Goal: Transaction & Acquisition: Purchase product/service

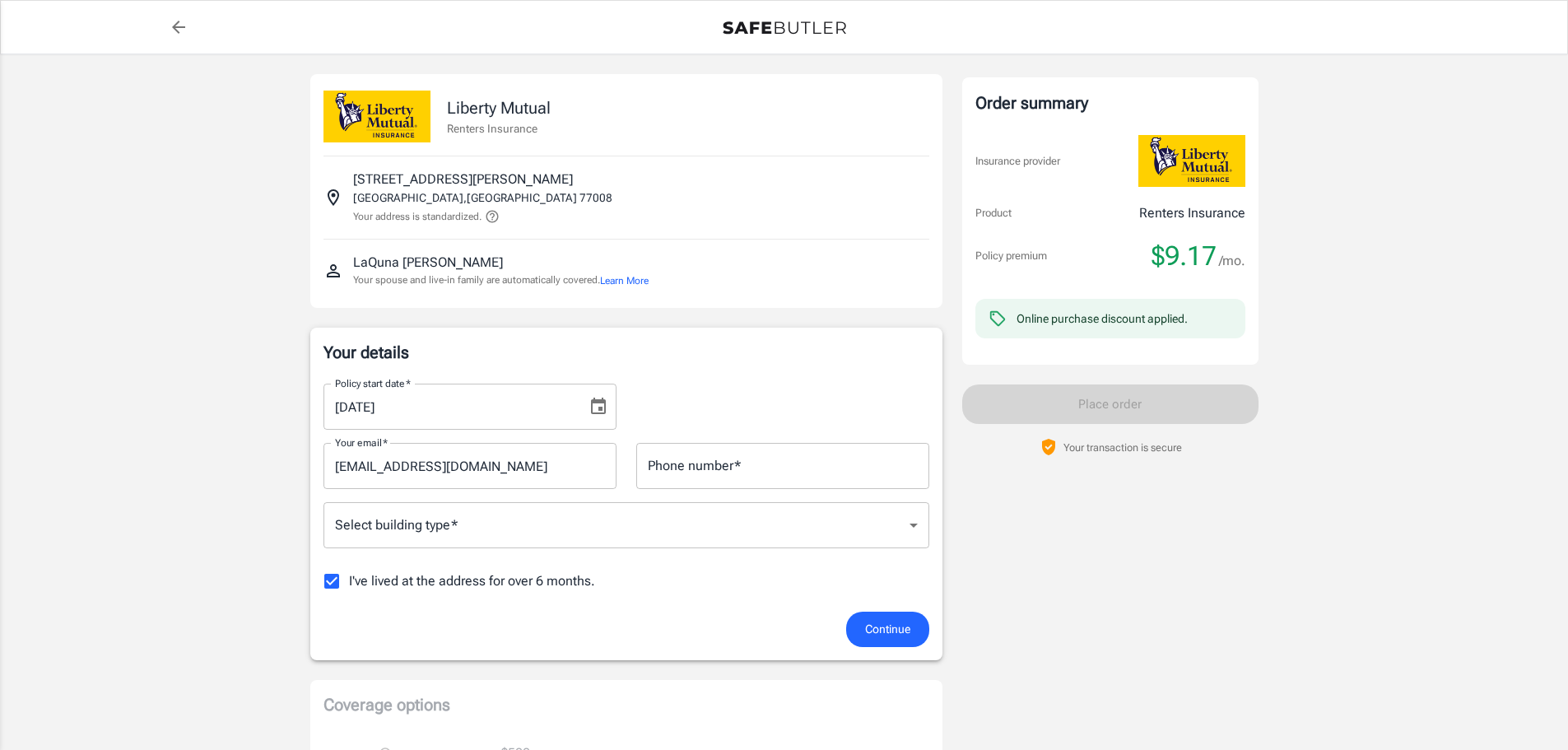
click at [726, 471] on input "Phone number   *" at bounding box center [782, 466] width 293 height 47
type input "8322536718"
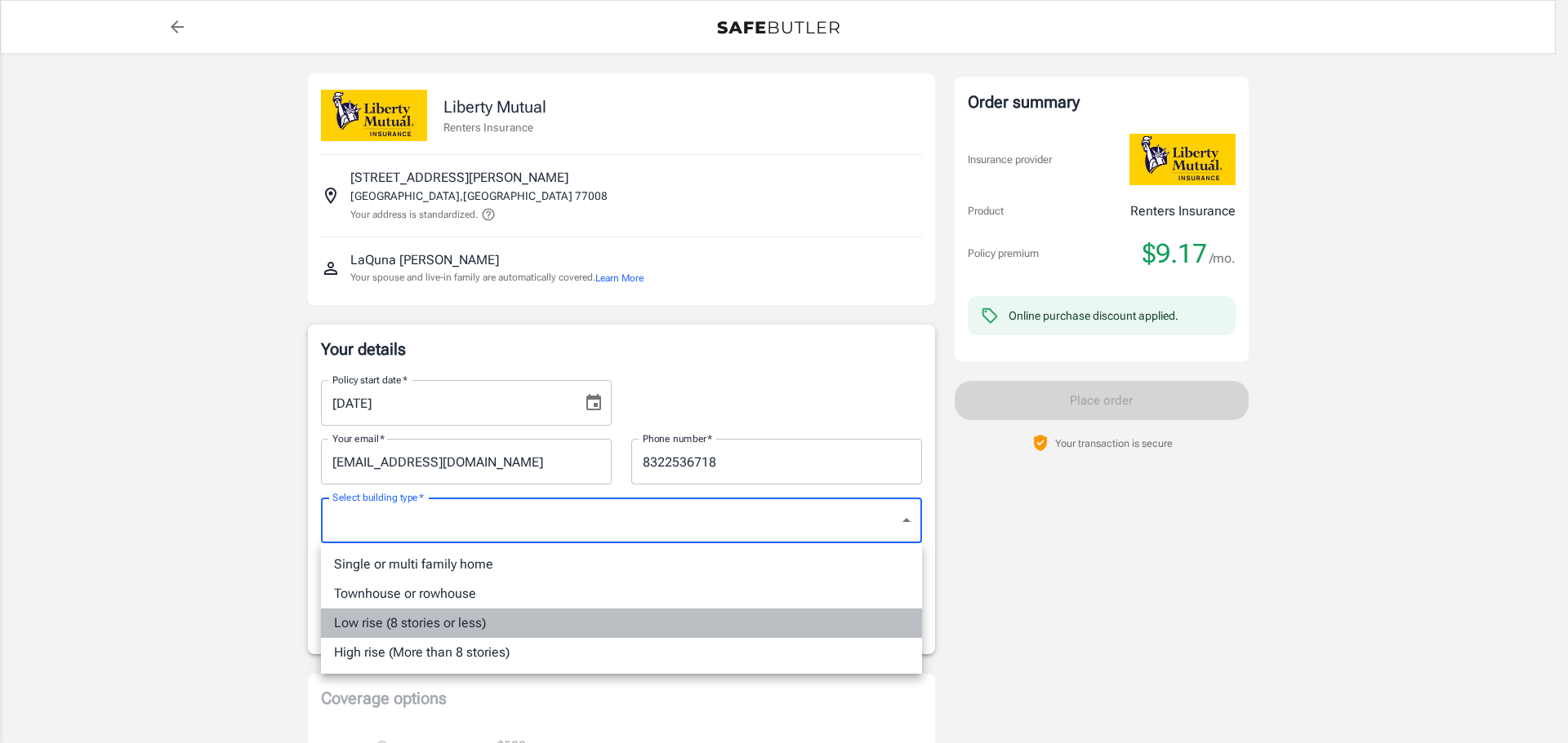
click at [481, 622] on li "Low rise (8 stories or less)" at bounding box center [622, 623] width 601 height 29
type input "lowrise"
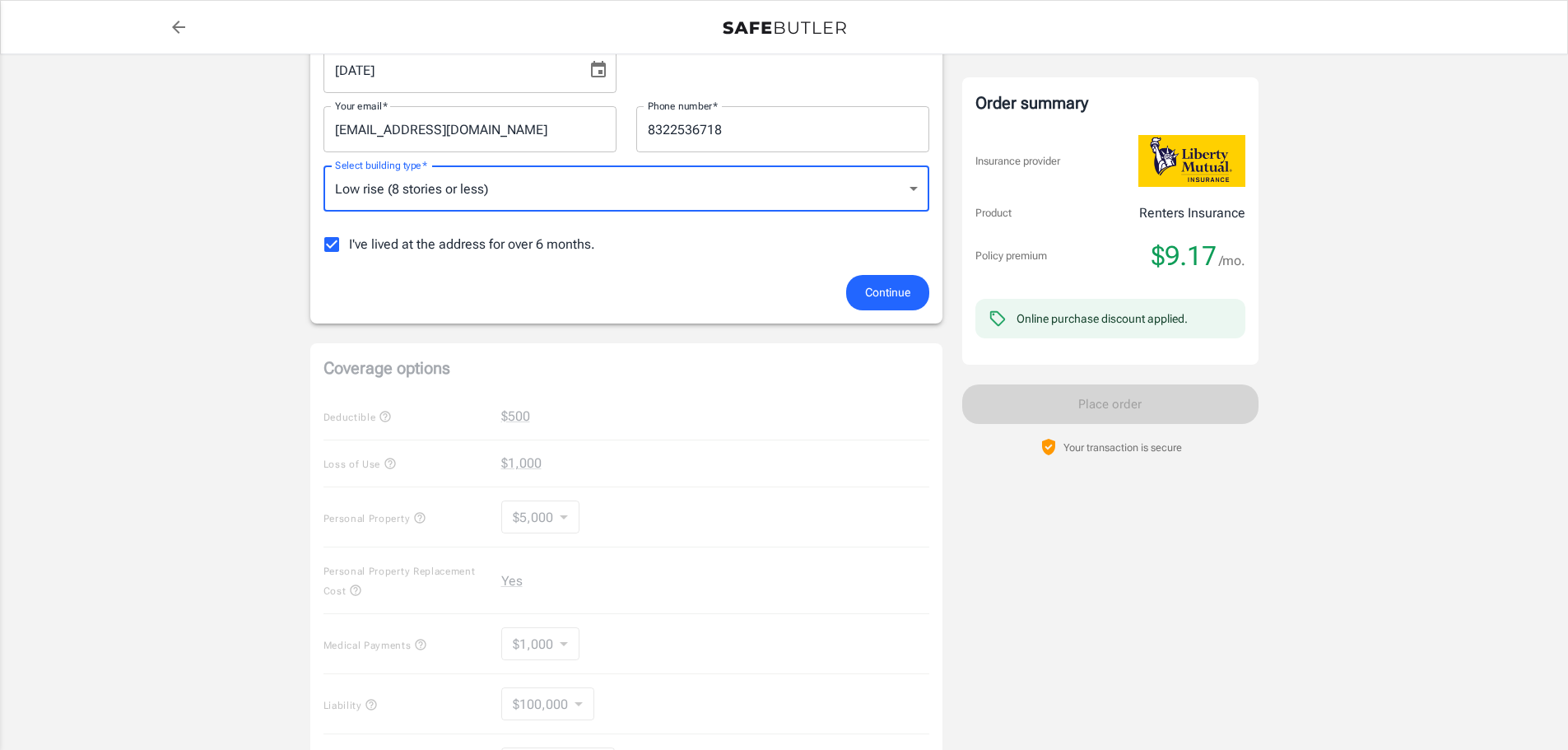
scroll to position [83, 0]
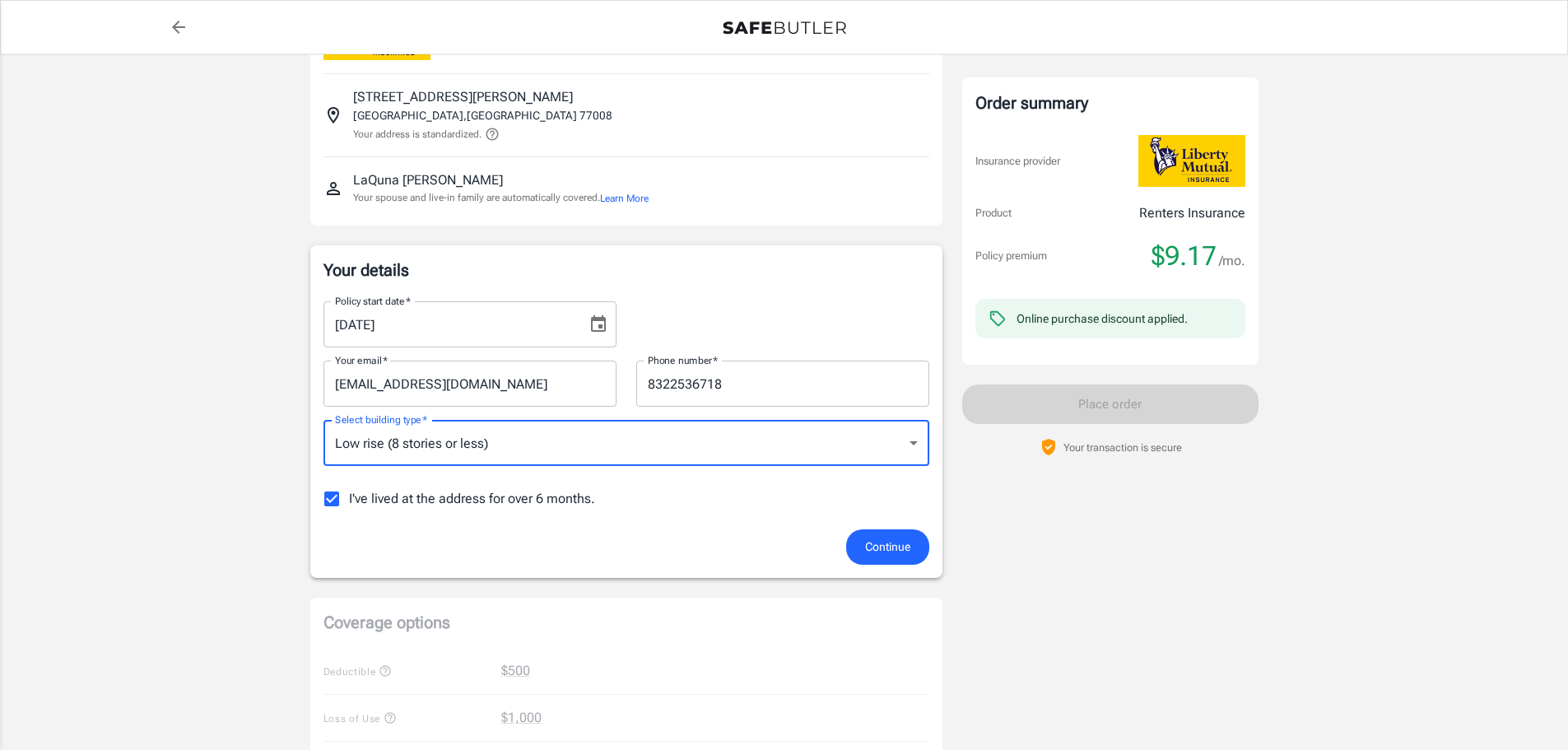
click at [871, 545] on span "Continue" at bounding box center [887, 547] width 46 height 20
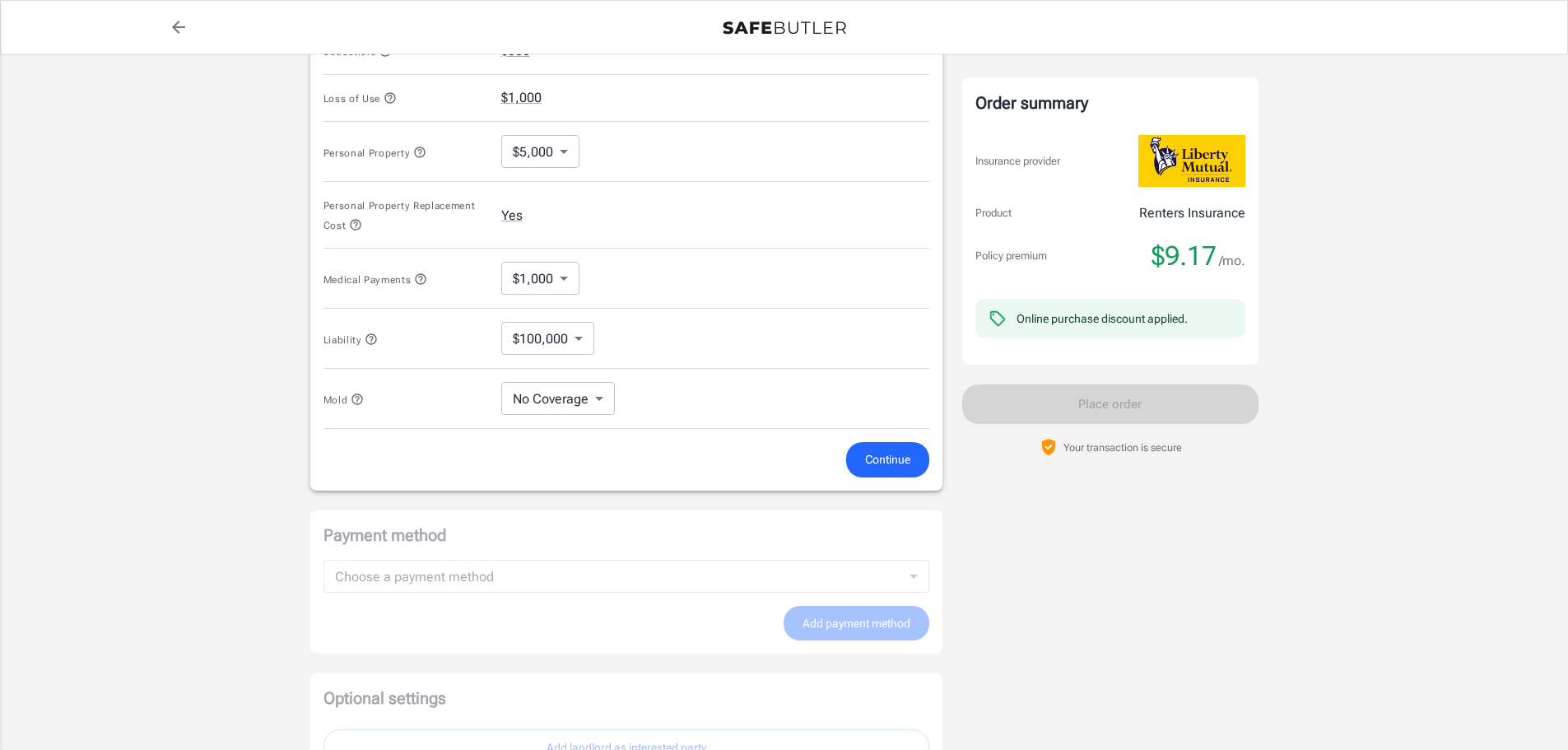
scroll to position [636, 0]
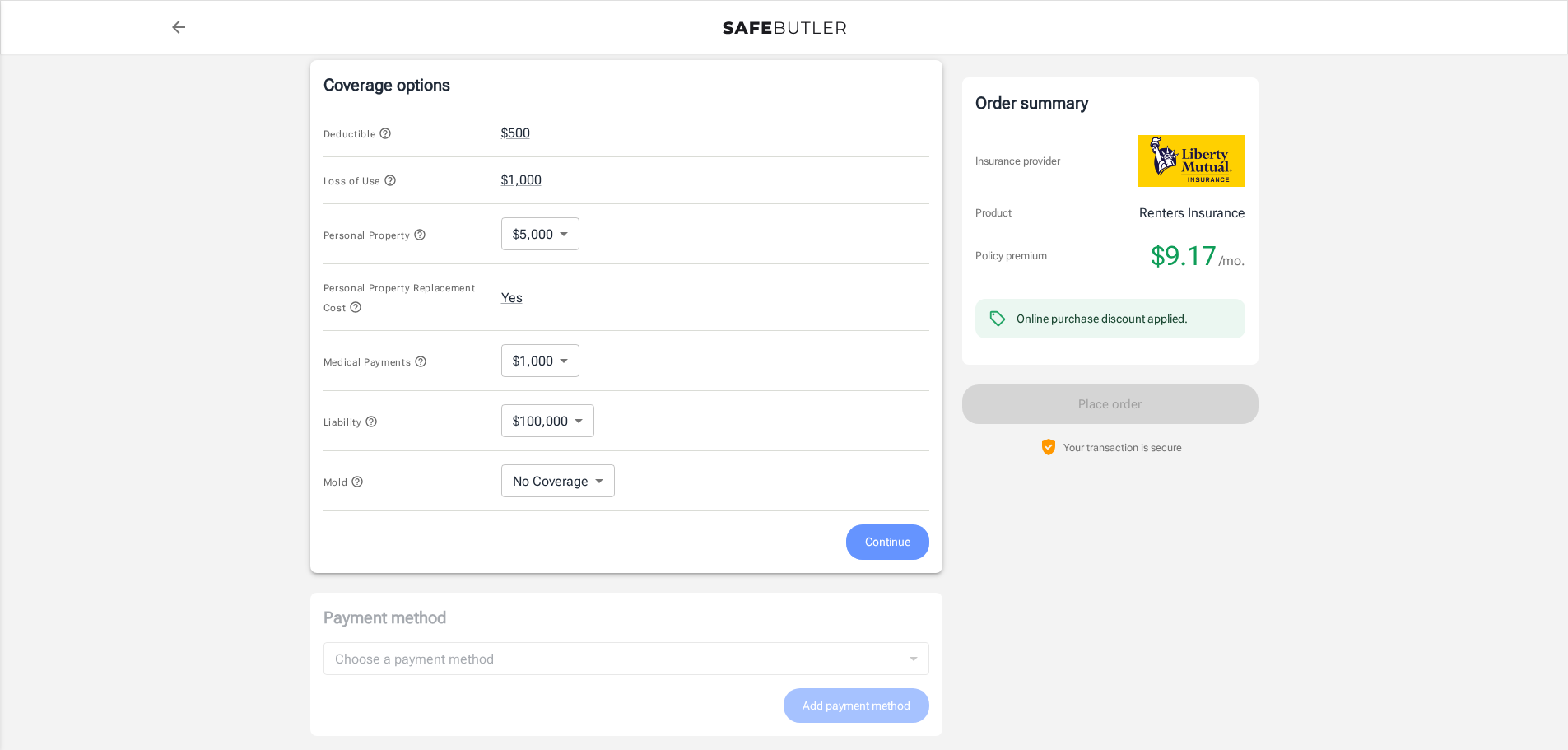
click at [900, 552] on span "Continue" at bounding box center [887, 542] width 46 height 20
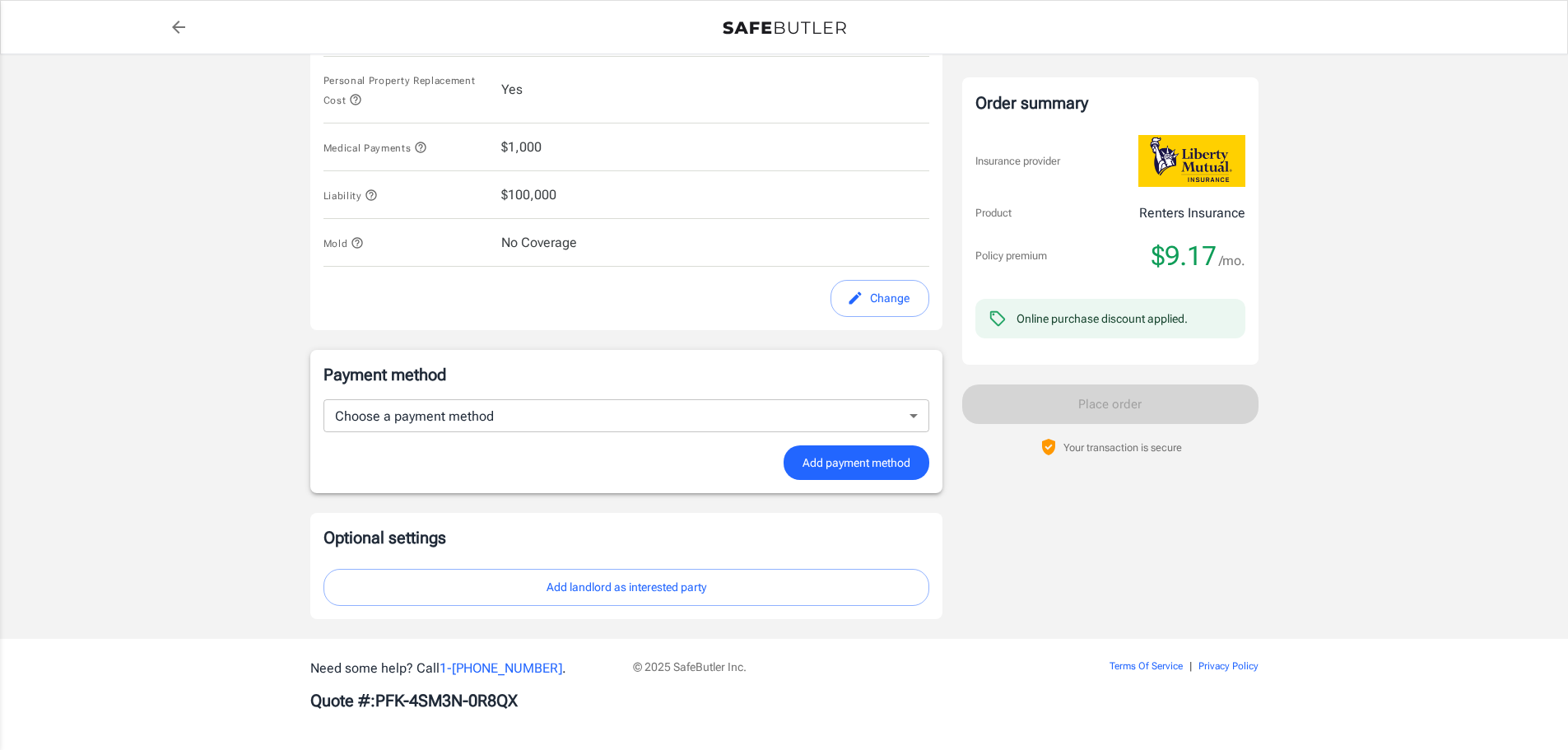
scroll to position [835, 0]
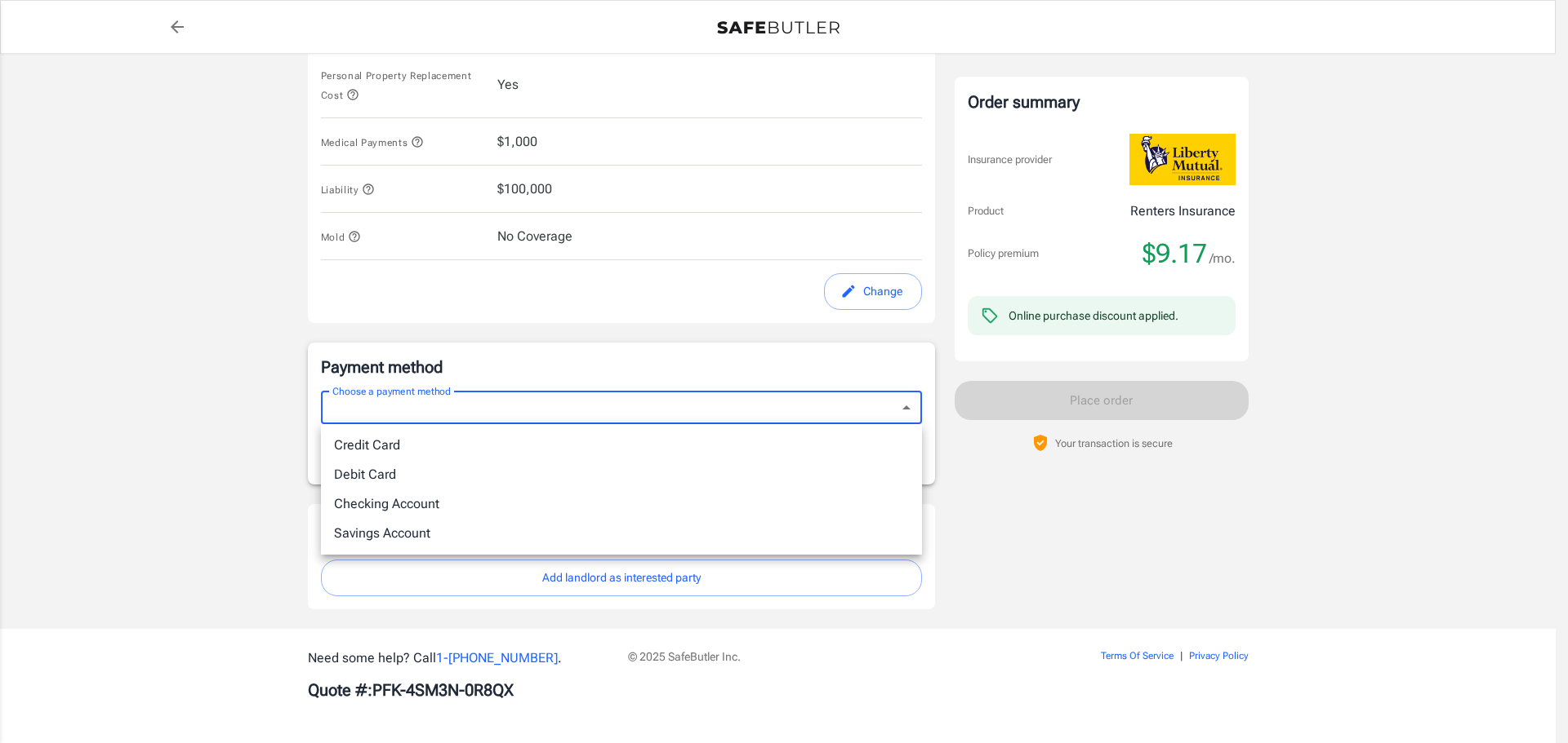
click at [521, 469] on li "Debit Card" at bounding box center [622, 475] width 601 height 29
type input "debit"
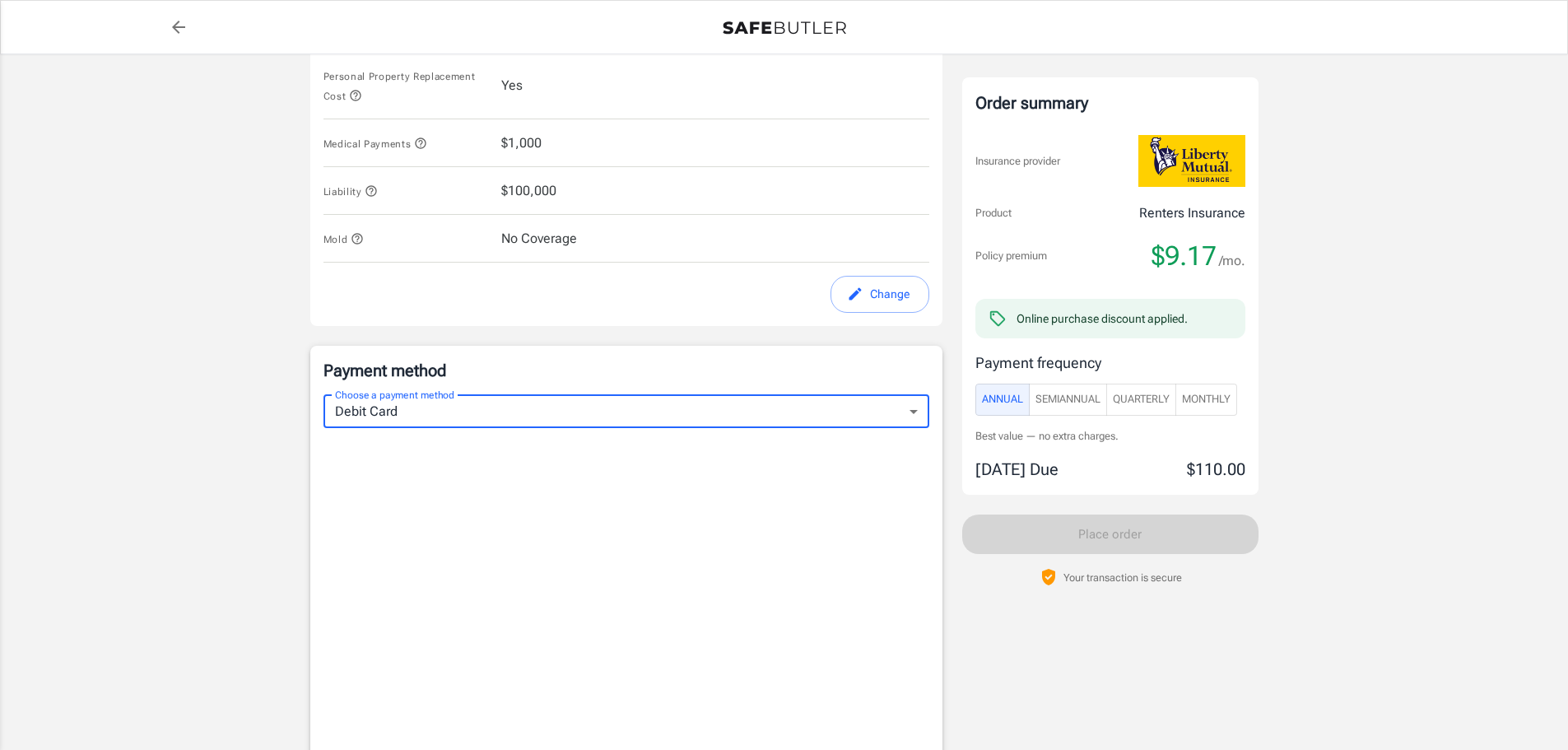
click at [1204, 398] on span "Monthly" at bounding box center [1206, 400] width 48 height 19
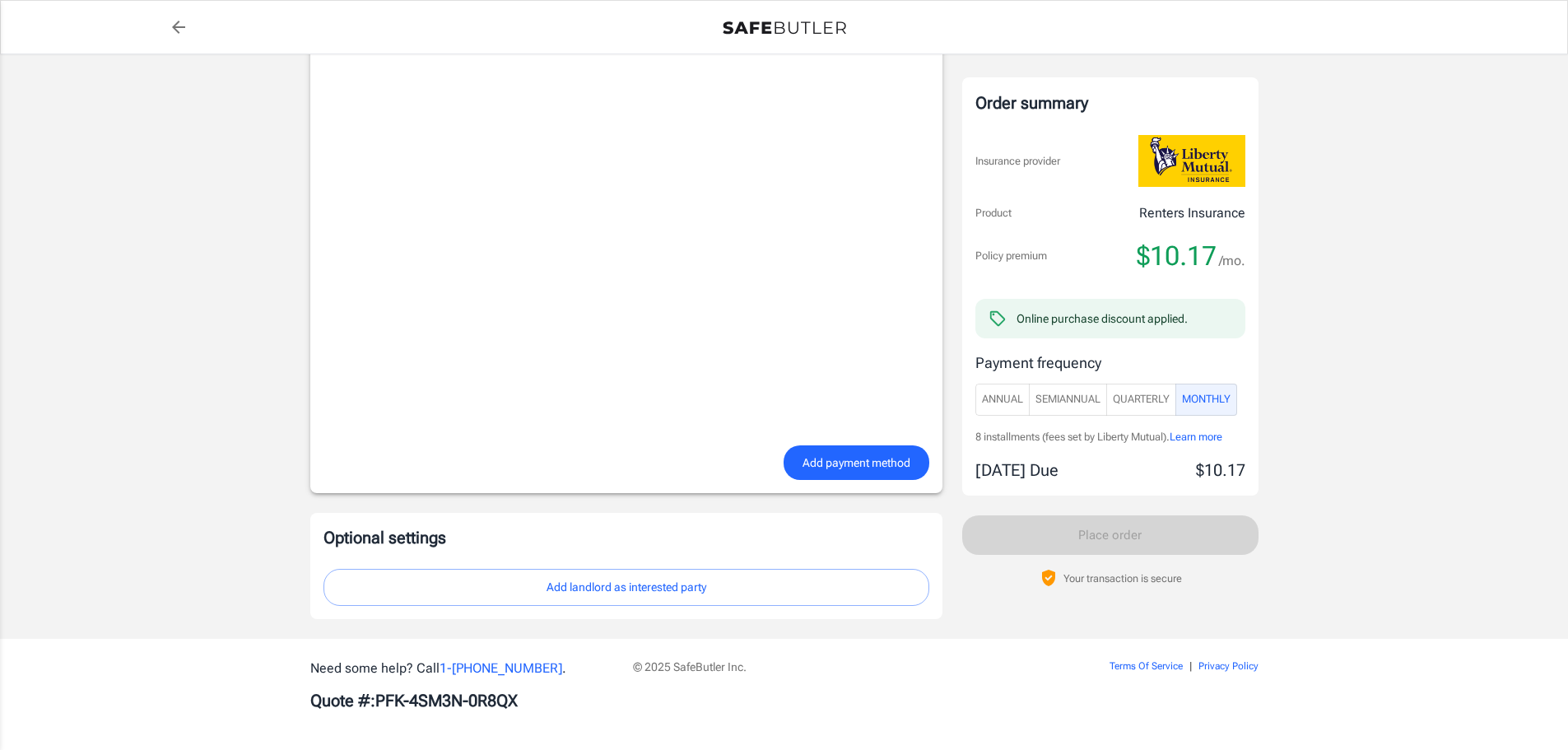
scroll to position [1252, 0]
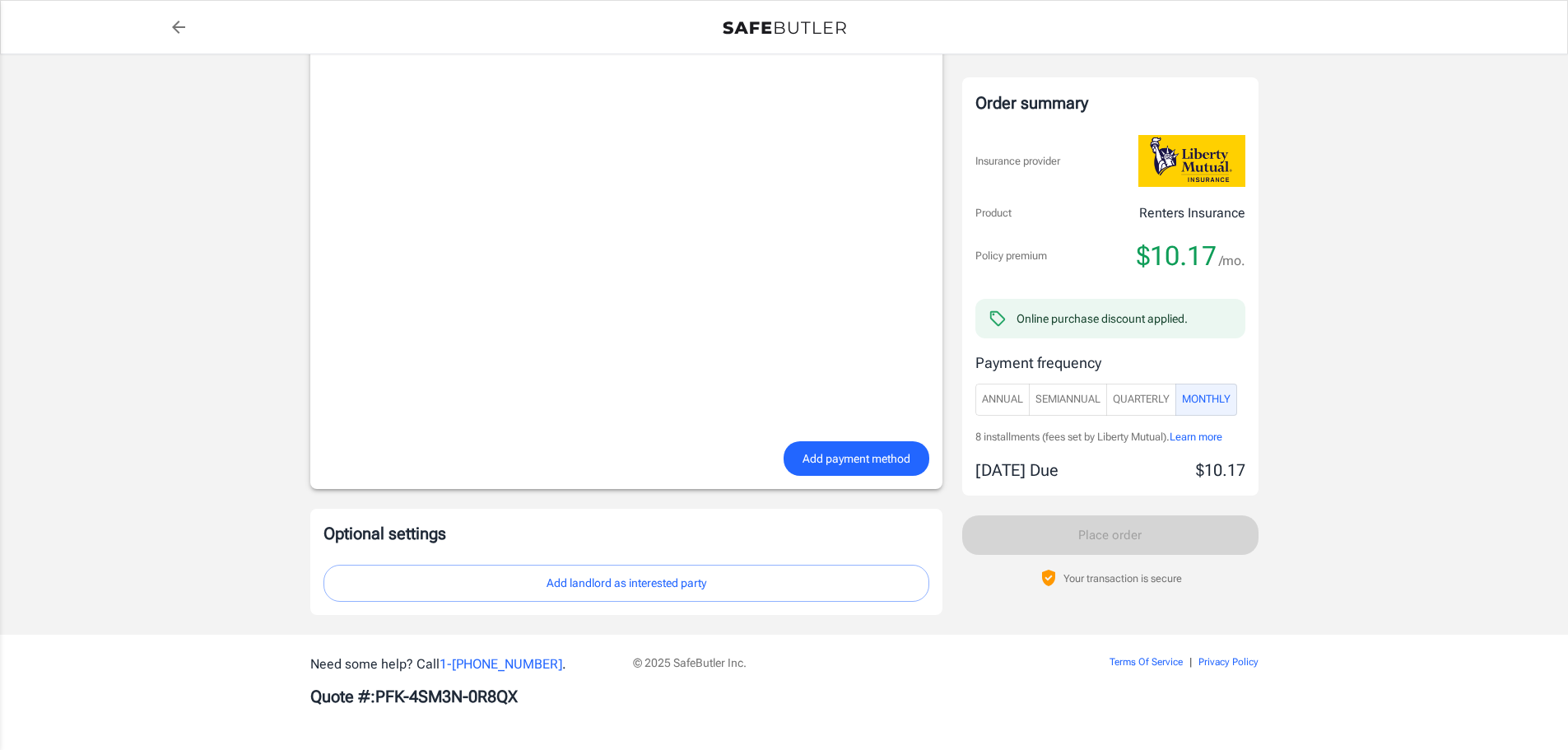
click at [662, 590] on button "Add landlord as interested party" at bounding box center [627, 583] width 606 height 37
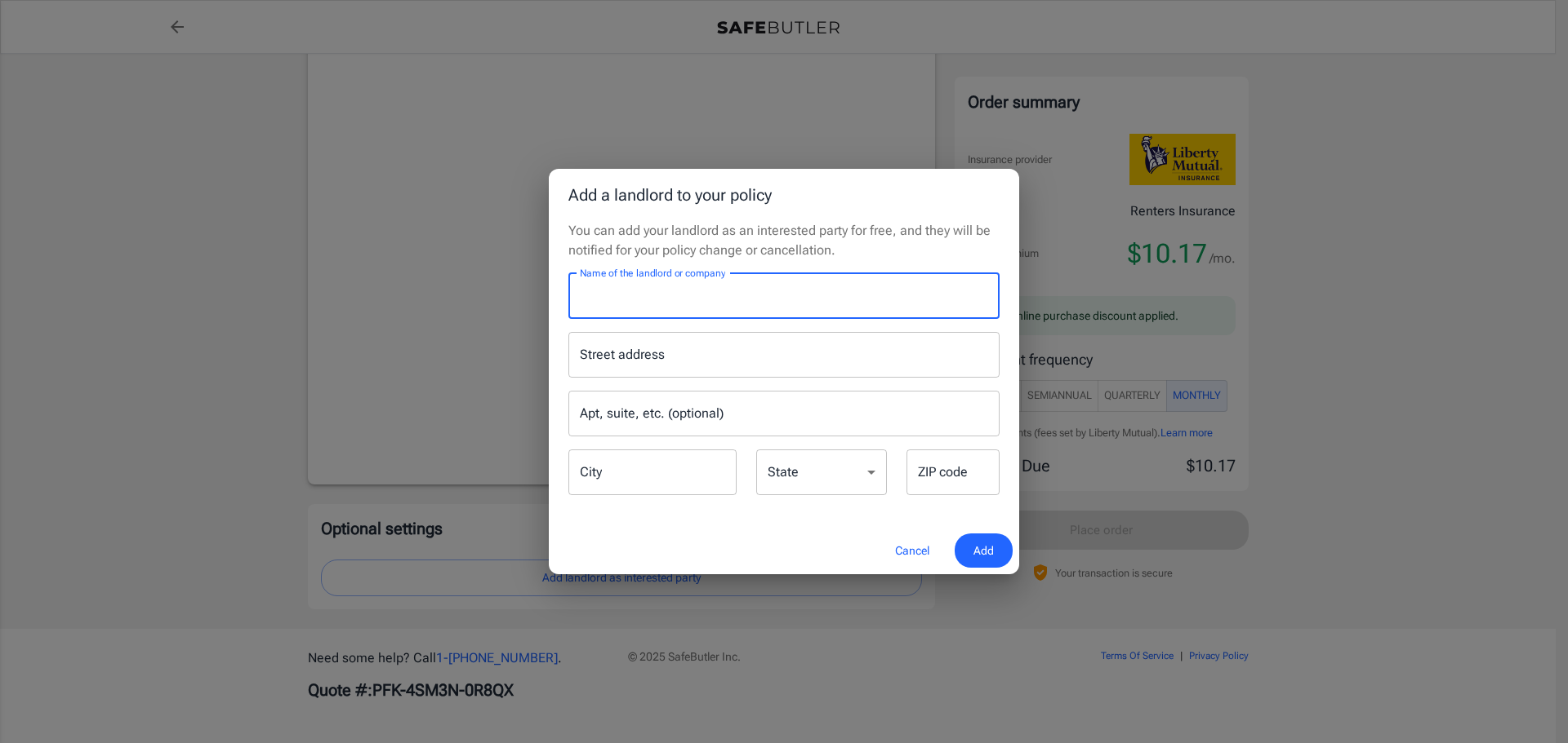
click at [752, 295] on input "Name of the landlord or company" at bounding box center [783, 297] width 431 height 46
type input "2121 [PERSON_NAME]"
click at [707, 364] on input "Street address" at bounding box center [783, 355] width 416 height 31
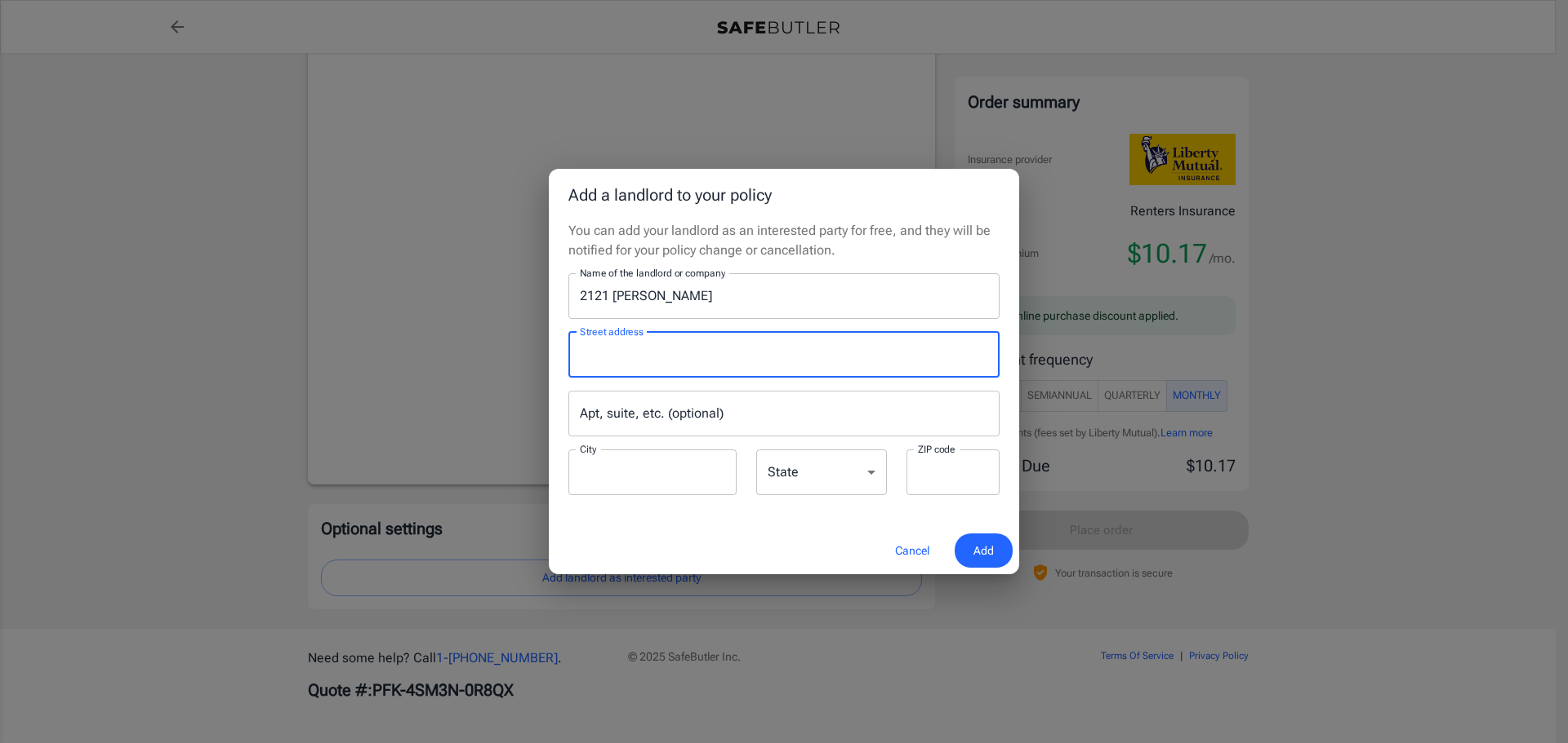
type input "[STREET_ADDRESS][PERSON_NAME]"
type input "[GEOGRAPHIC_DATA]"
type input "77008"
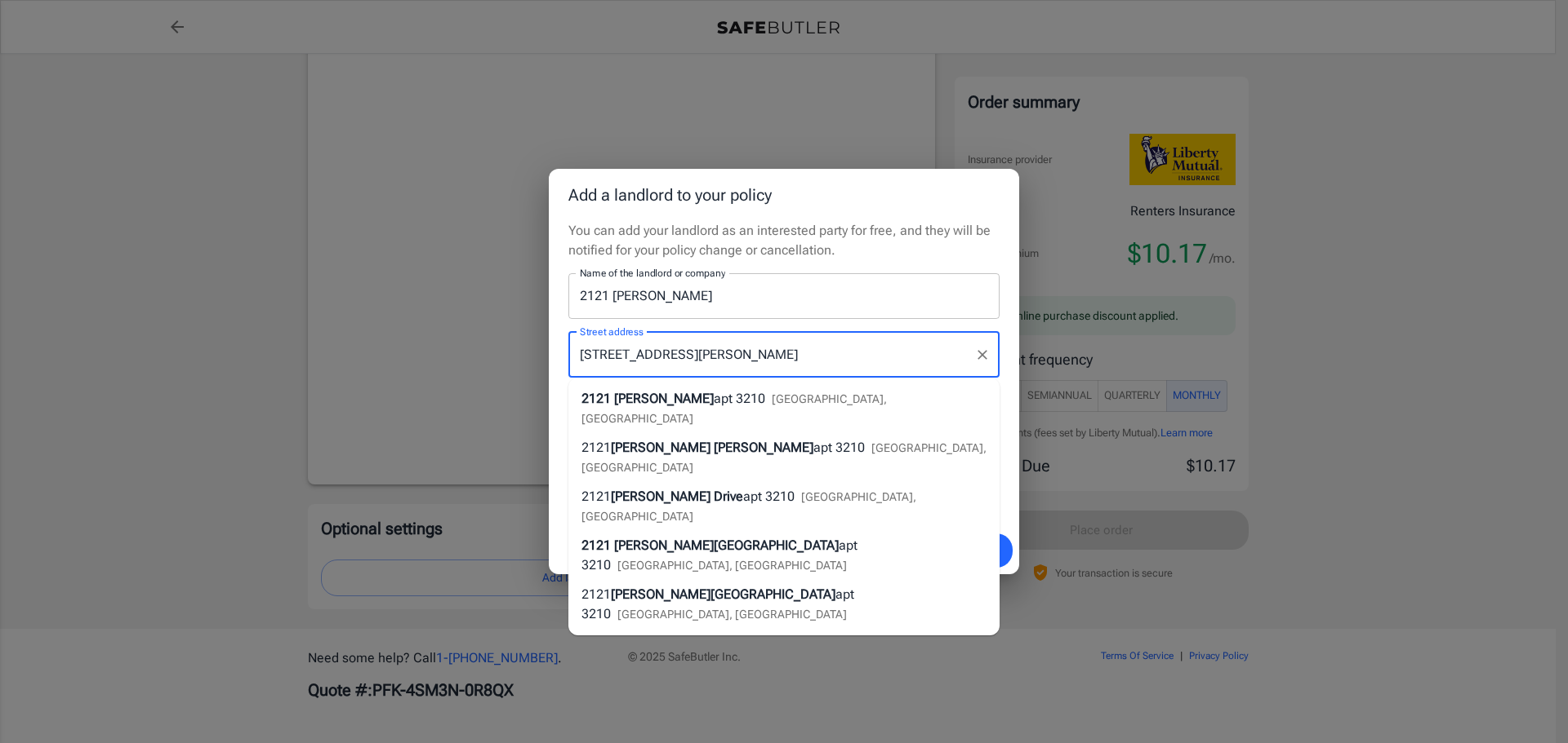
click at [730, 357] on input "[STREET_ADDRESS][PERSON_NAME]" at bounding box center [771, 355] width 392 height 31
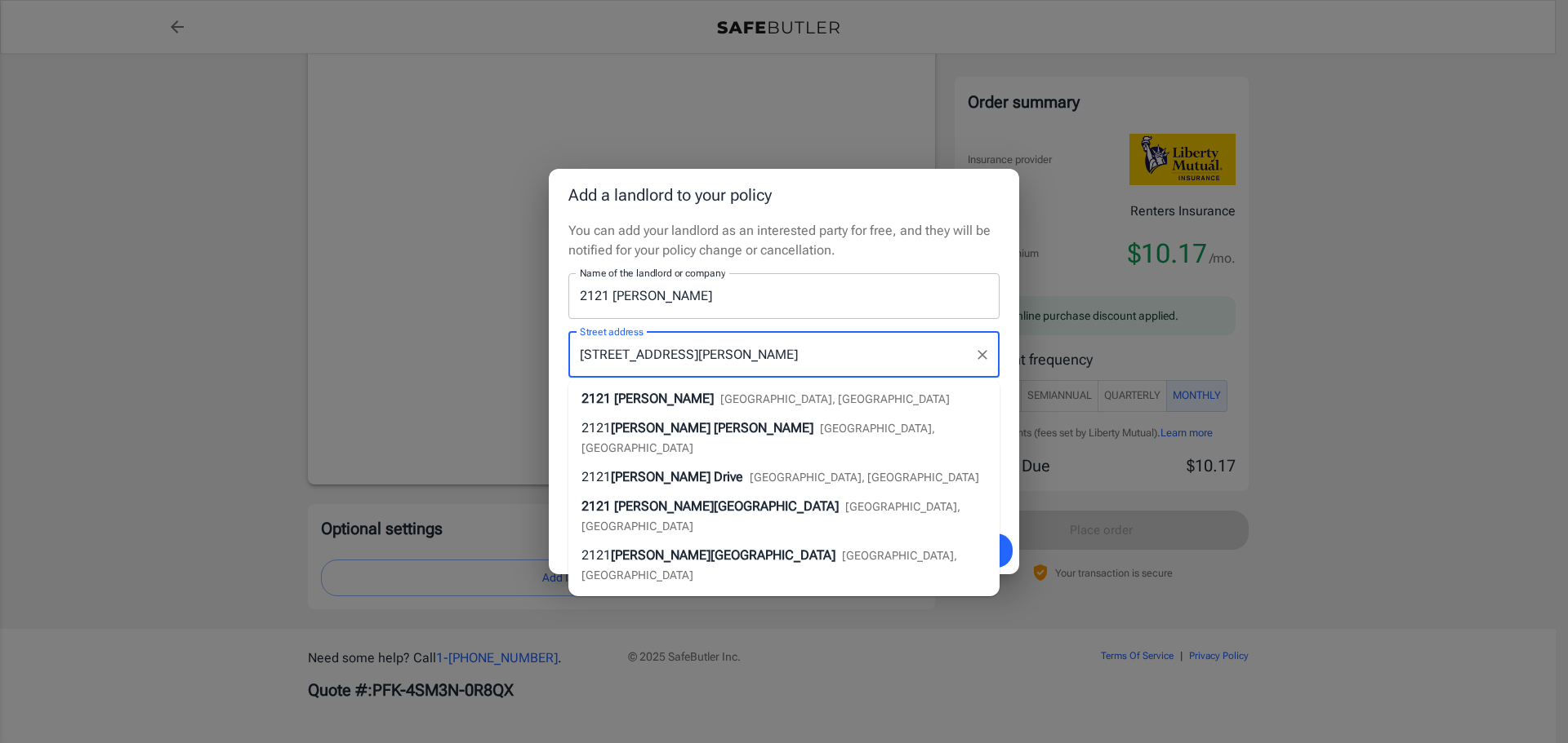
type input "[STREET_ADDRESS][PERSON_NAME]"
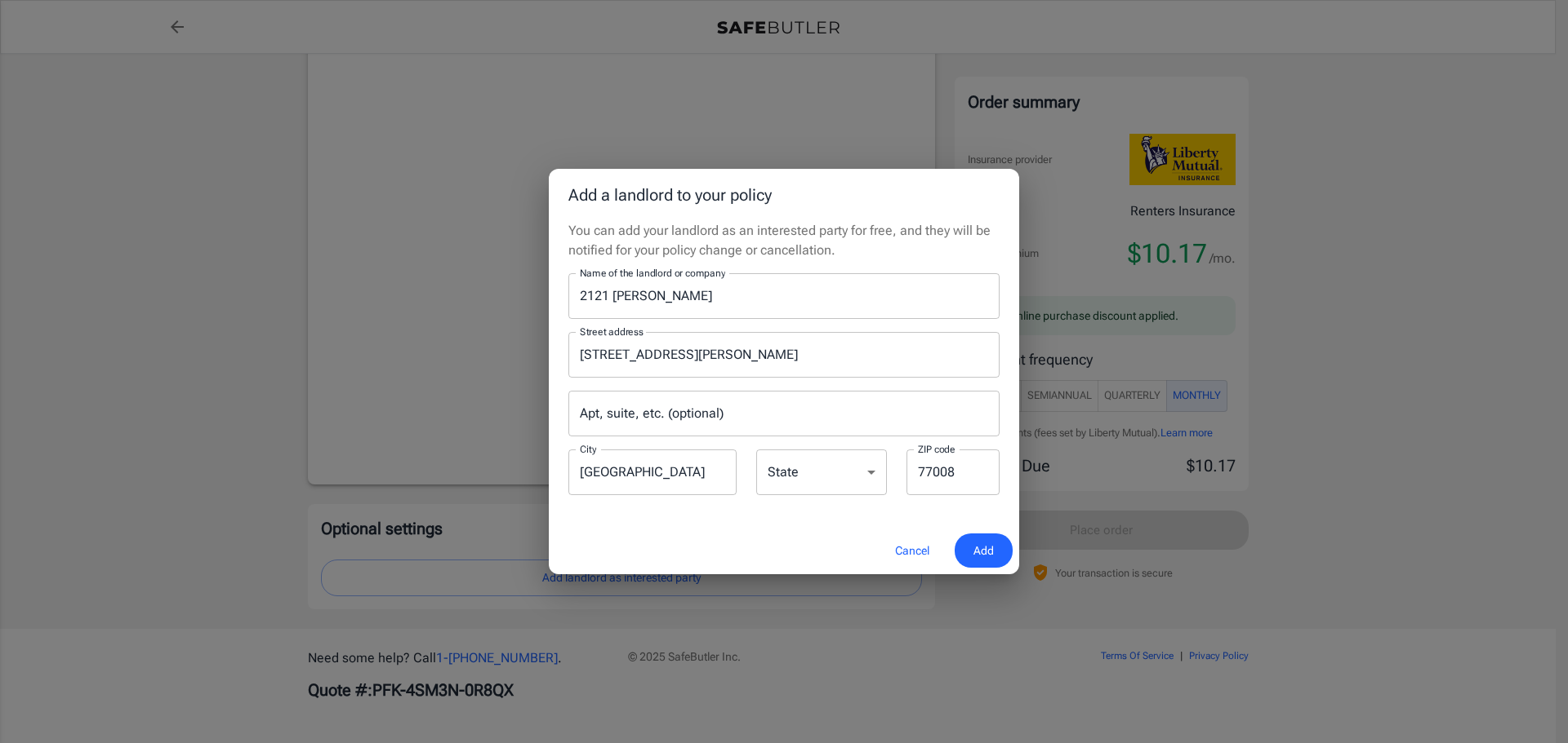
click at [1001, 407] on div "Apt, suite, etc. (optional) Apt, suite, etc. (optional)" at bounding box center [783, 414] width 451 height 46
click at [759, 417] on input "Apt, suite, etc. (optional)" at bounding box center [783, 414] width 431 height 46
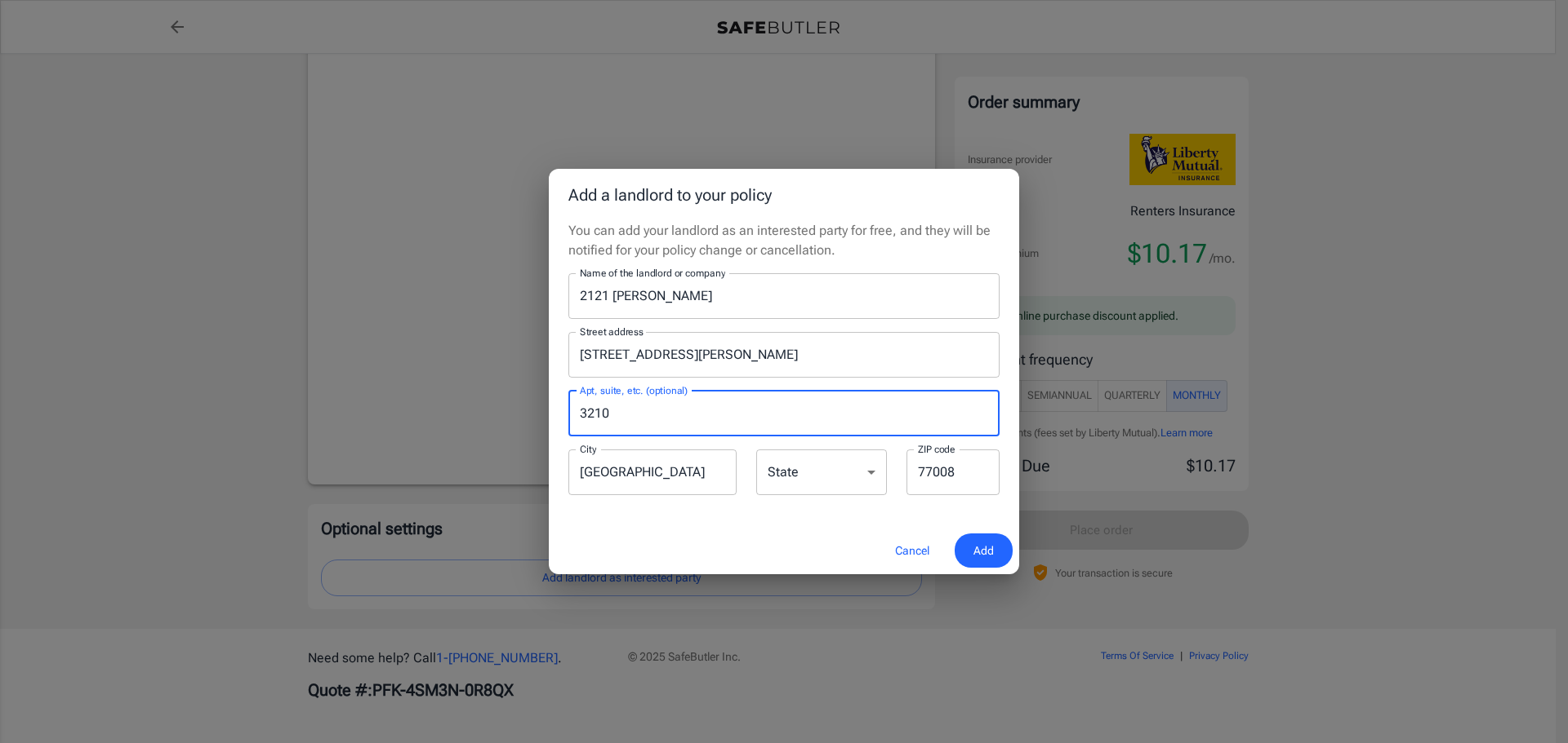
type input "3210"
click at [992, 550] on span "Add" at bounding box center [983, 551] width 20 height 20
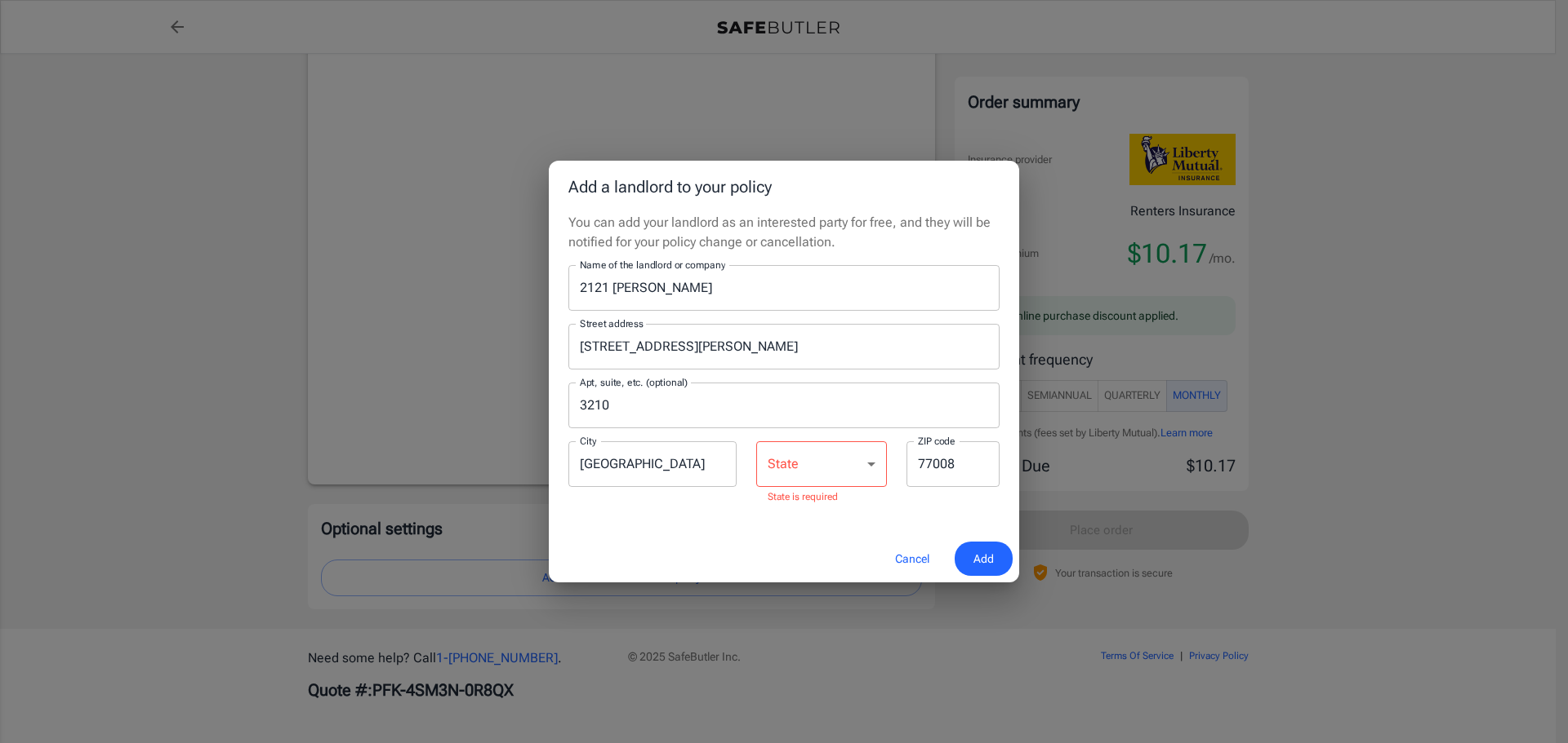
click at [866, 464] on select "[US_STATE] [US_STATE] [US_STATE] [US_STATE] [US_STATE] [US_STATE] [US_STATE] [U…" at bounding box center [822, 465] width 131 height 46
select select "[GEOGRAPHIC_DATA]"
click at [756, 449] on select "[US_STATE] [US_STATE] [US_STATE] [US_STATE] [US_STATE] [US_STATE] [US_STATE] [U…" at bounding box center [822, 465] width 131 height 46
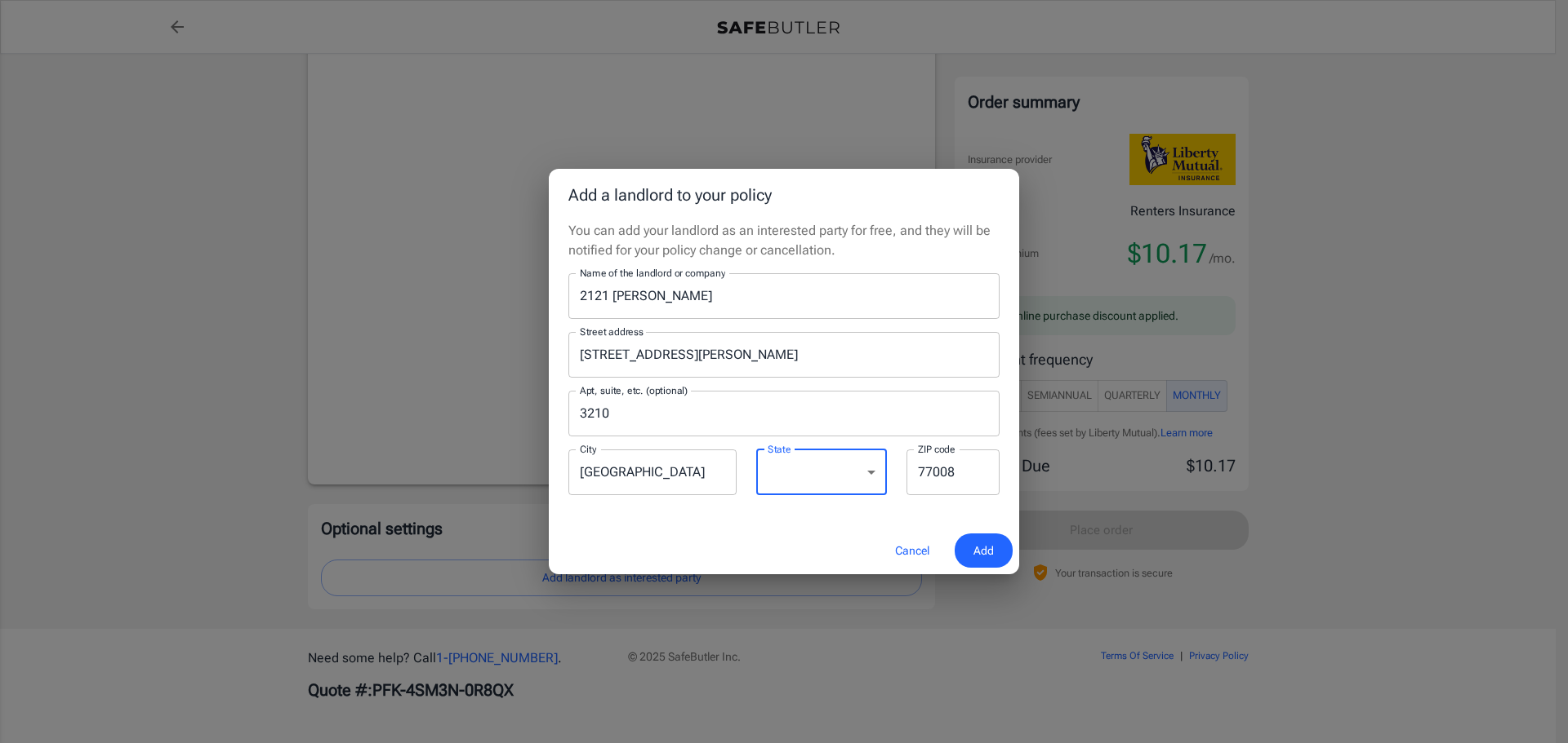
click at [980, 552] on span "Add" at bounding box center [983, 551] width 20 height 20
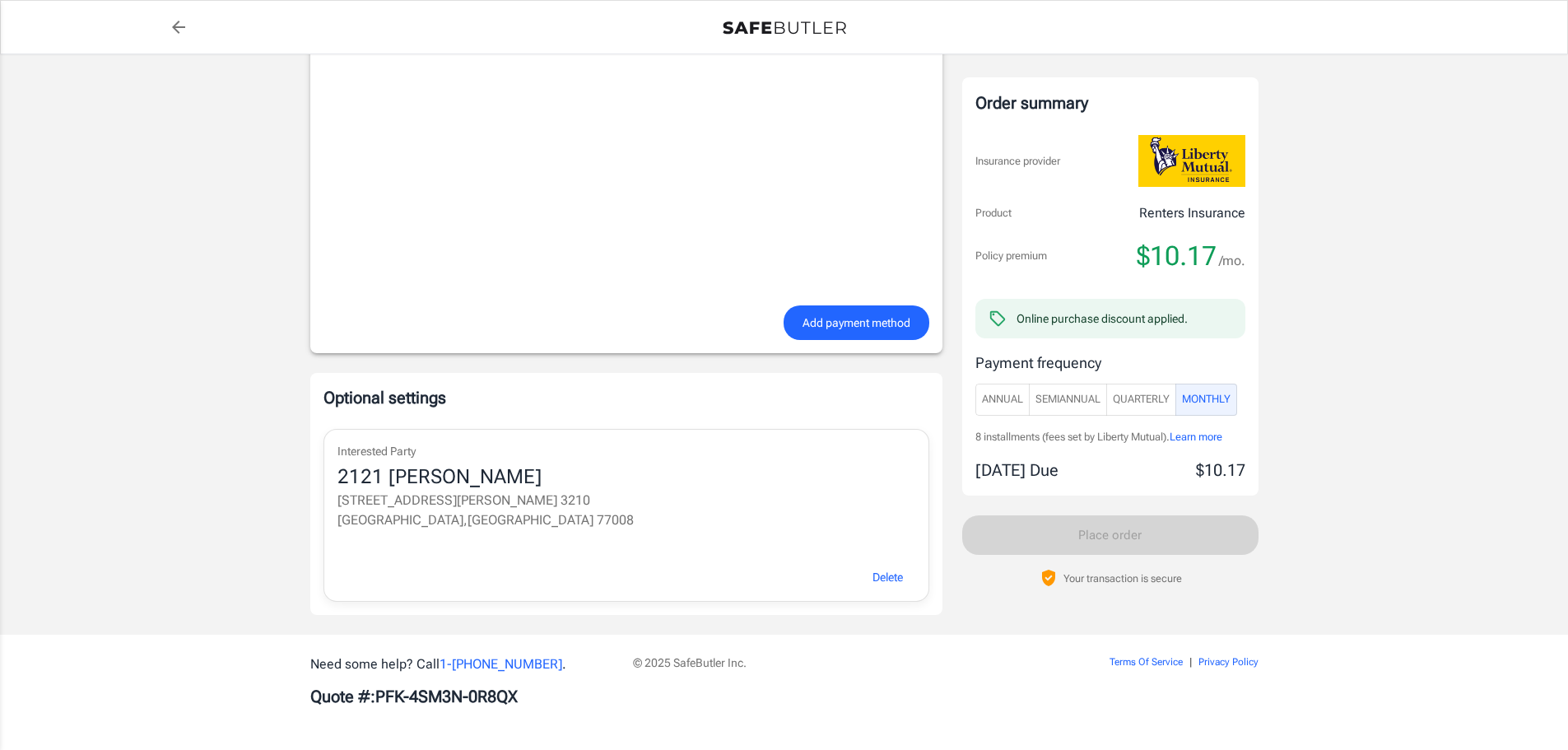
scroll to position [1224, 0]
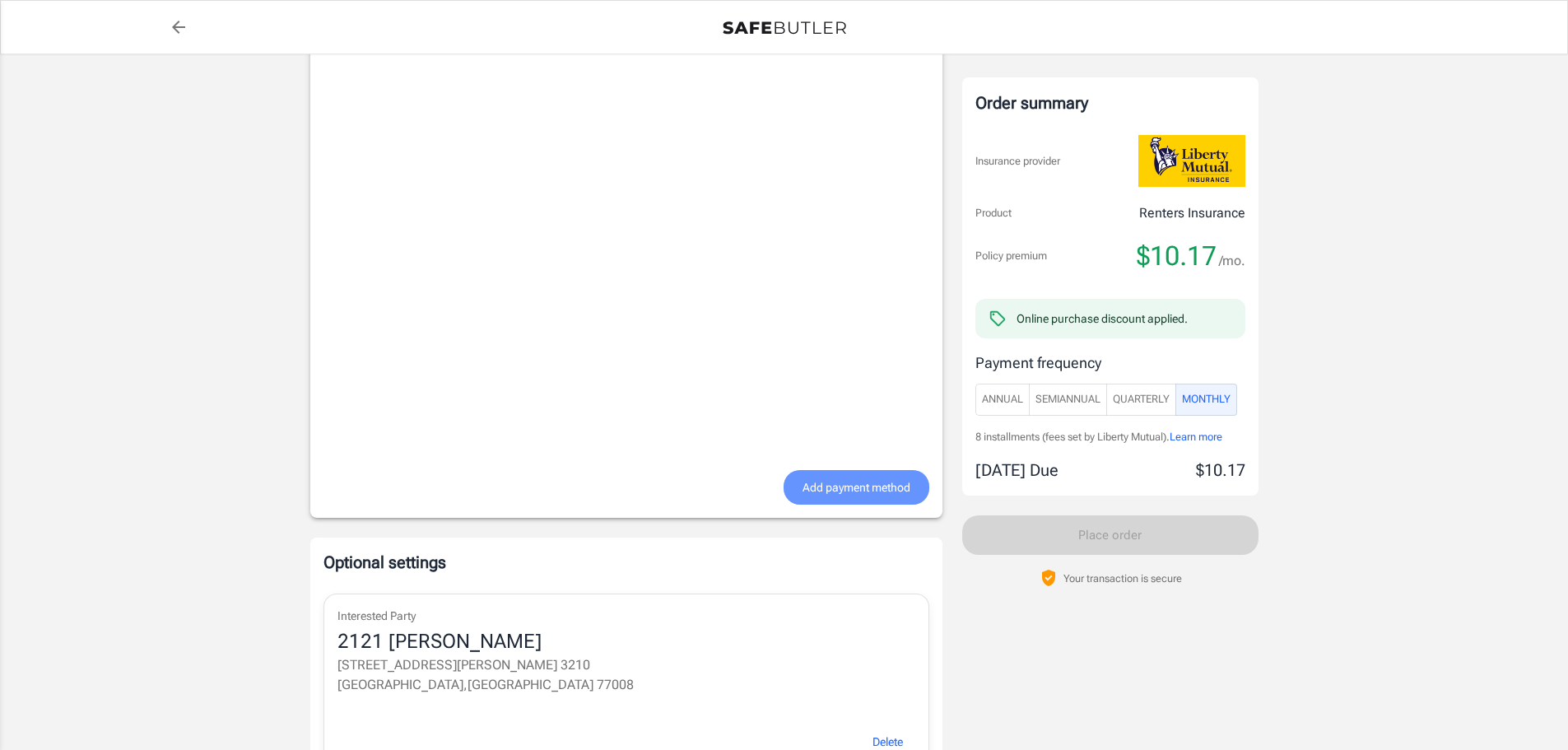
click at [863, 496] on span "Add payment method" at bounding box center [857, 488] width 108 height 20
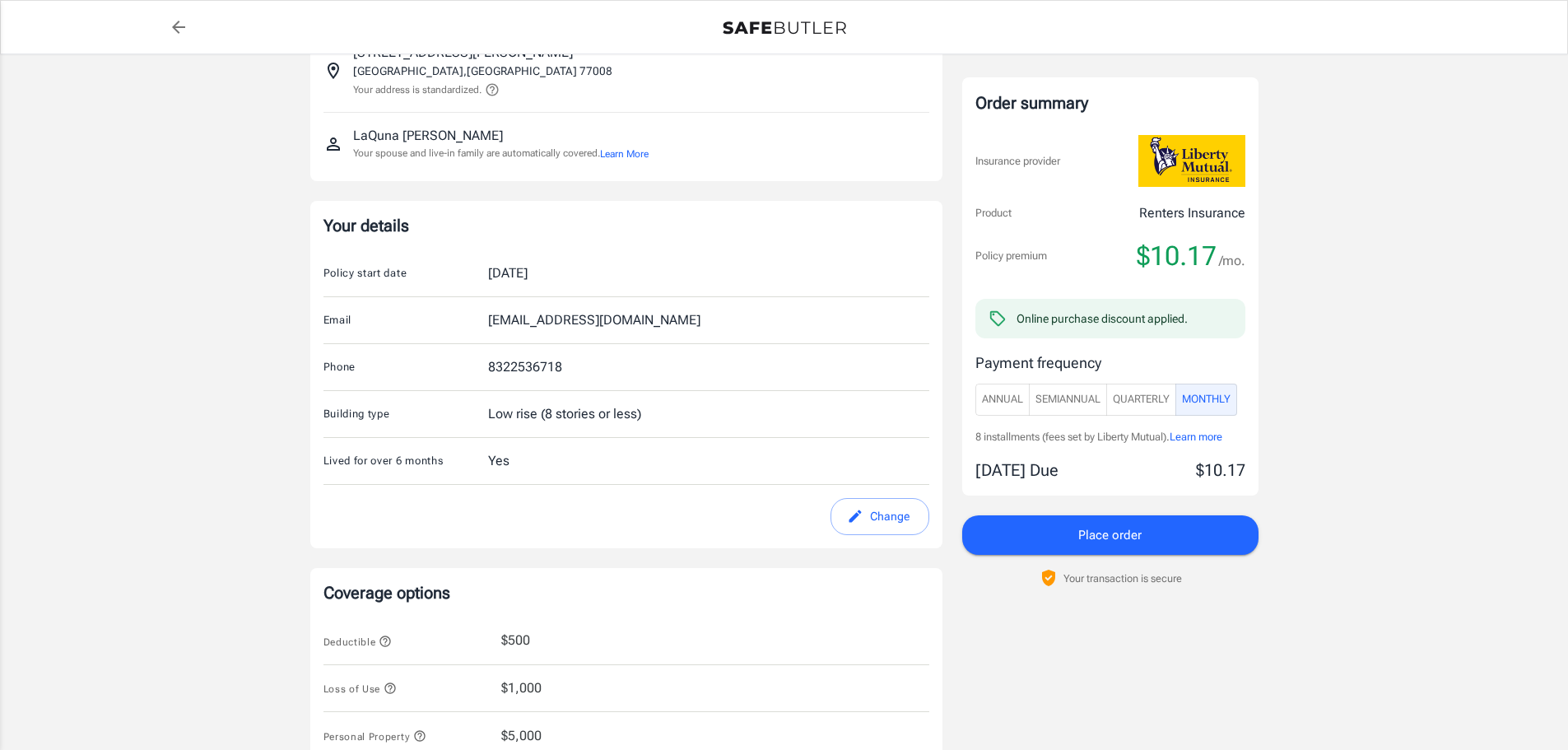
scroll to position [0, 0]
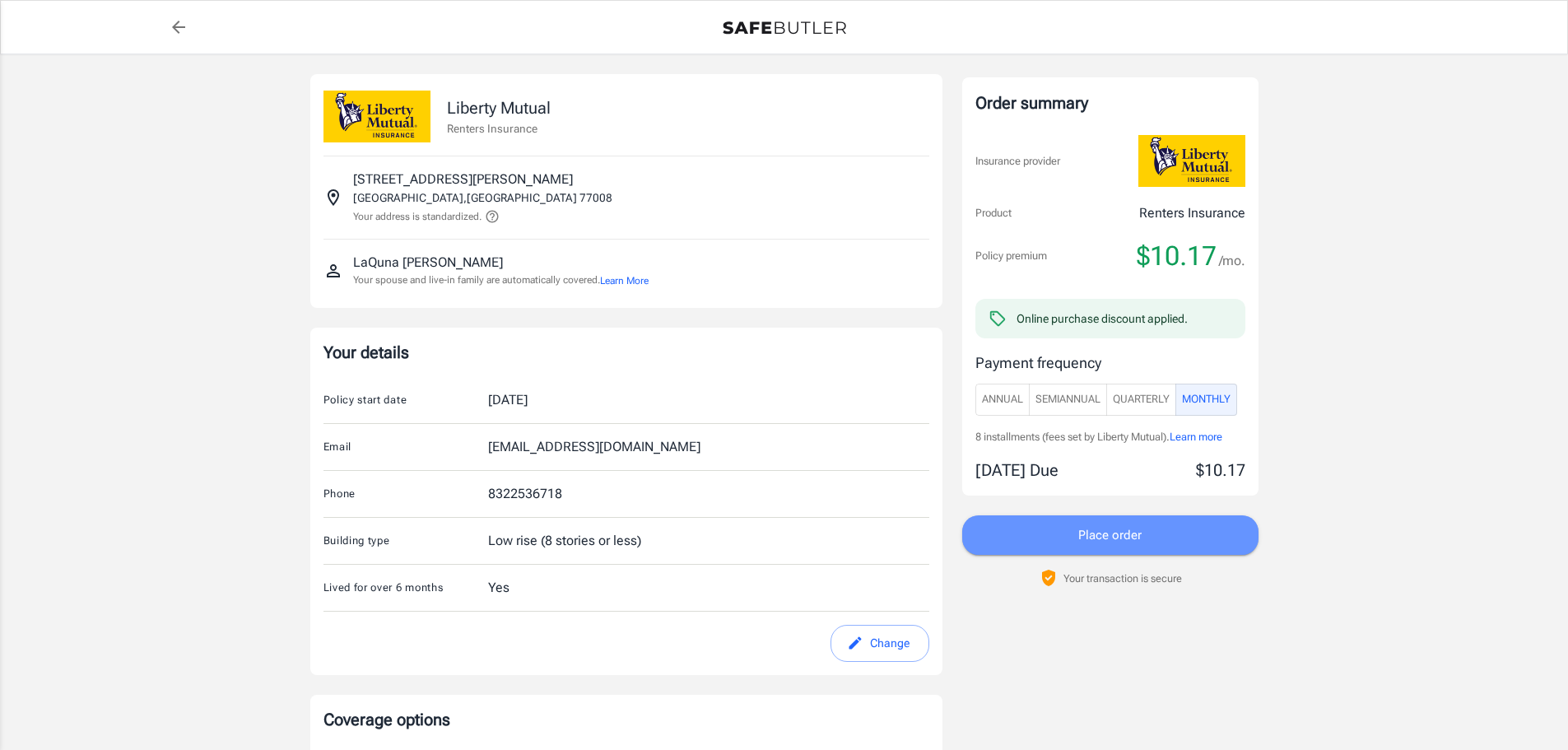
click at [1078, 545] on button "Place order" at bounding box center [1110, 535] width 297 height 39
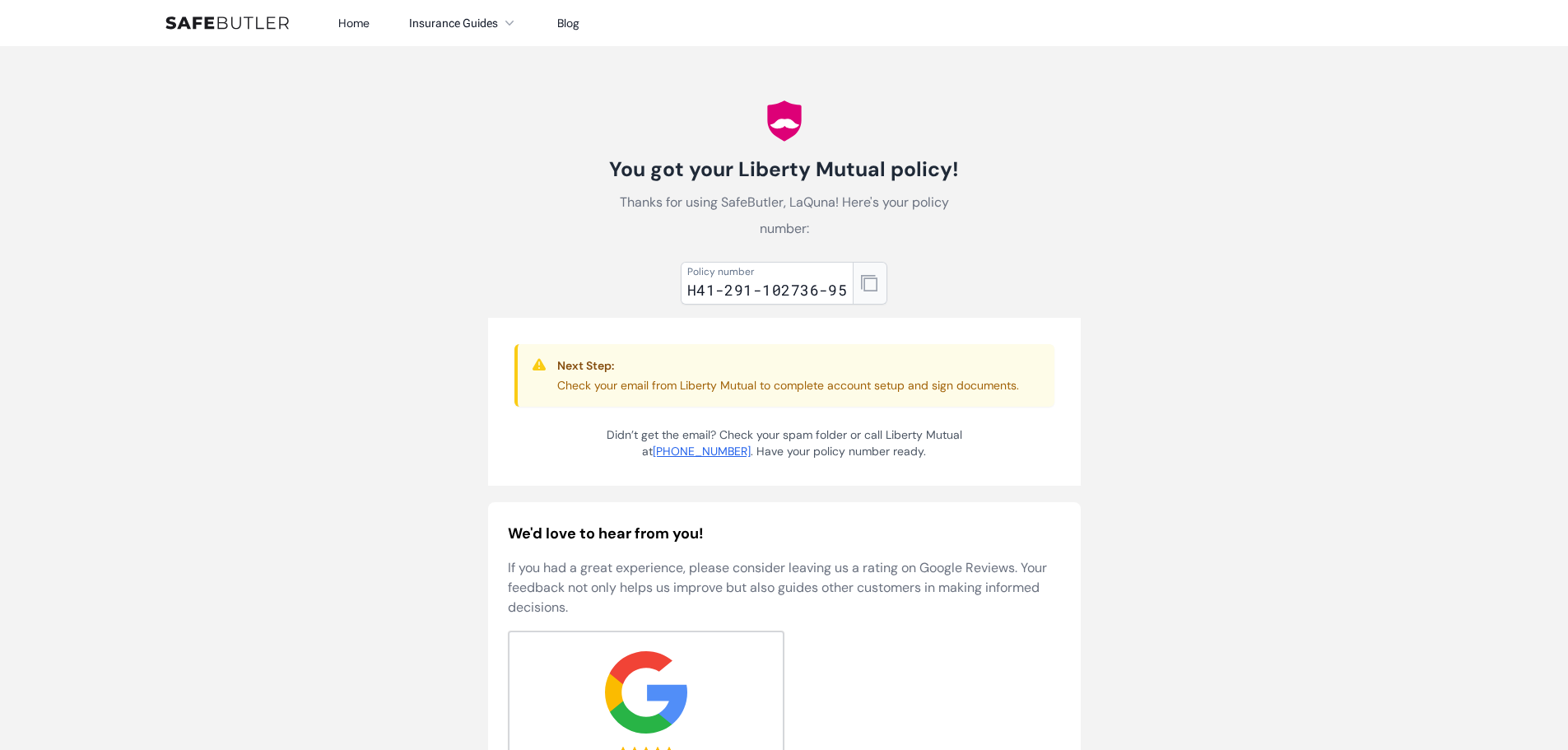
click at [870, 290] on icon "button" at bounding box center [870, 284] width 17 height 17
click at [1232, 404] on div "Your policy number is copied! × OK Cancel" at bounding box center [791, 375] width 1581 height 750
